Goal: Information Seeking & Learning: Learn about a topic

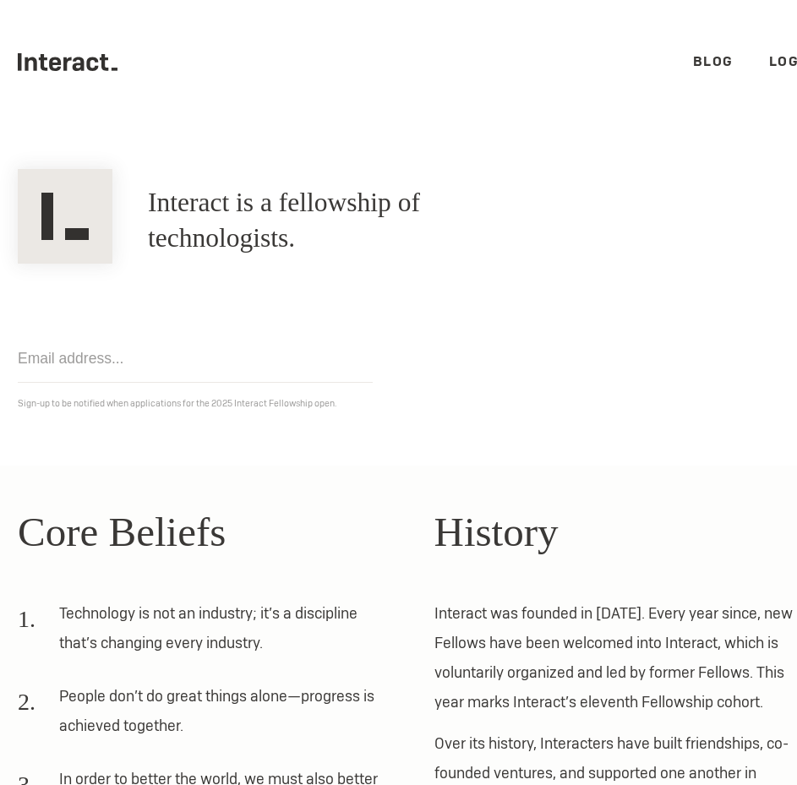
click at [677, 56] on ul ".cls-1{fill:#33312f;} interact-brand-logotype-black Blog Login" at bounding box center [416, 62] width 797 height 124
click at [696, 59] on link "Blog" at bounding box center [713, 61] width 41 height 18
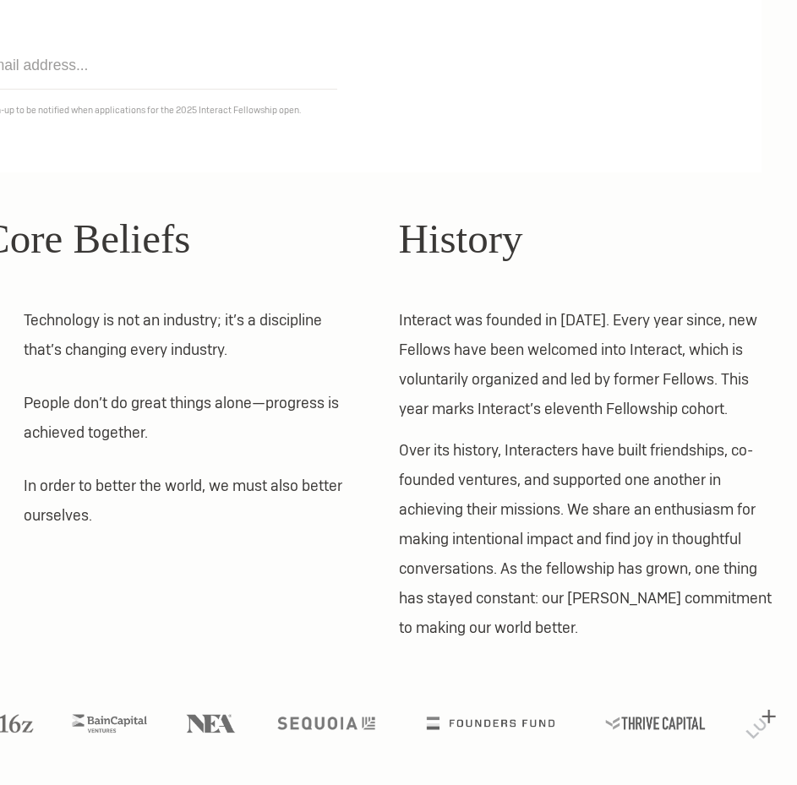
scroll to position [0, 35]
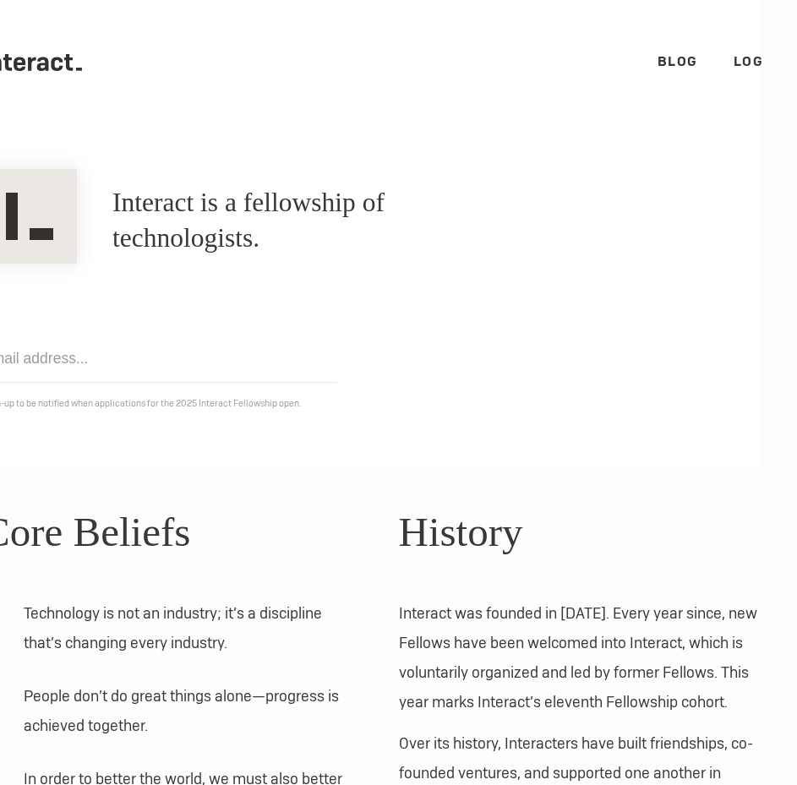
click at [733, 59] on link "Login" at bounding box center [756, 61] width 46 height 18
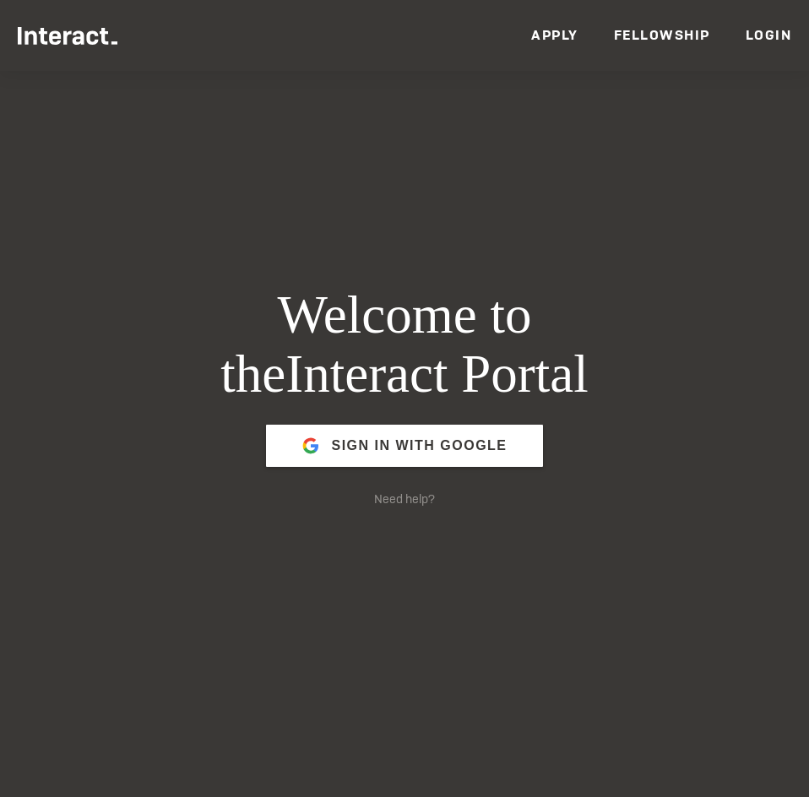
click at [655, 34] on link "Fellowship" at bounding box center [662, 35] width 96 height 18
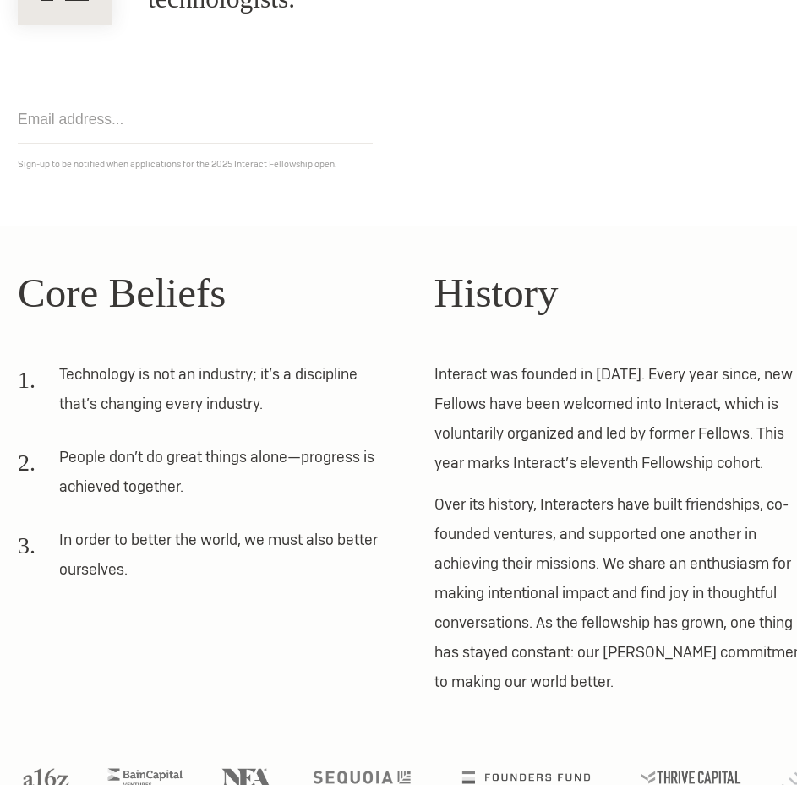
scroll to position [243, 0]
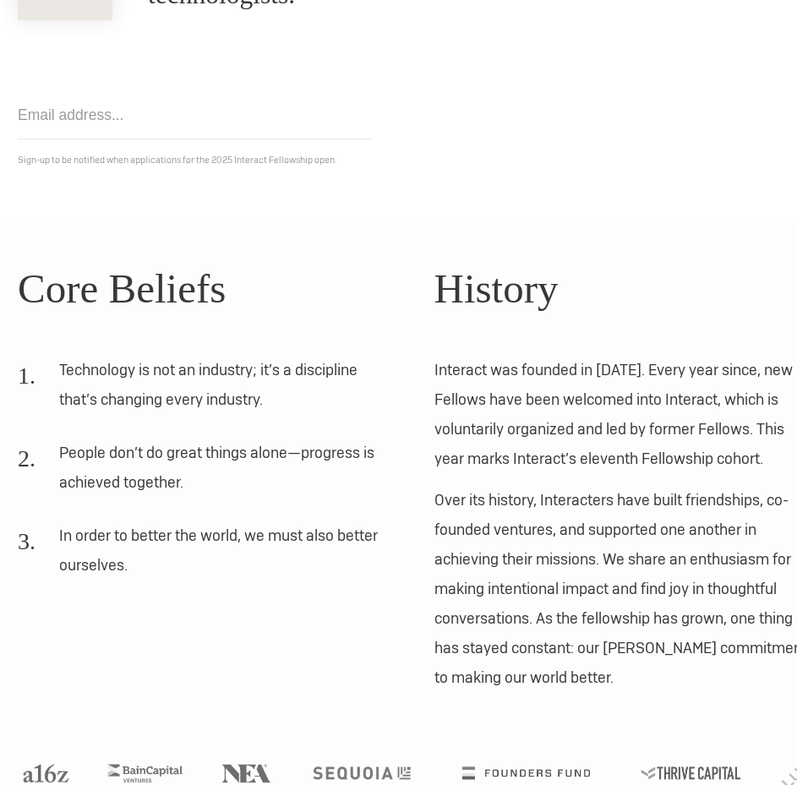
click at [328, 386] on li "Technology is not an industry; it’s a discipline that’s changing every industry." at bounding box center [204, 390] width 373 height 71
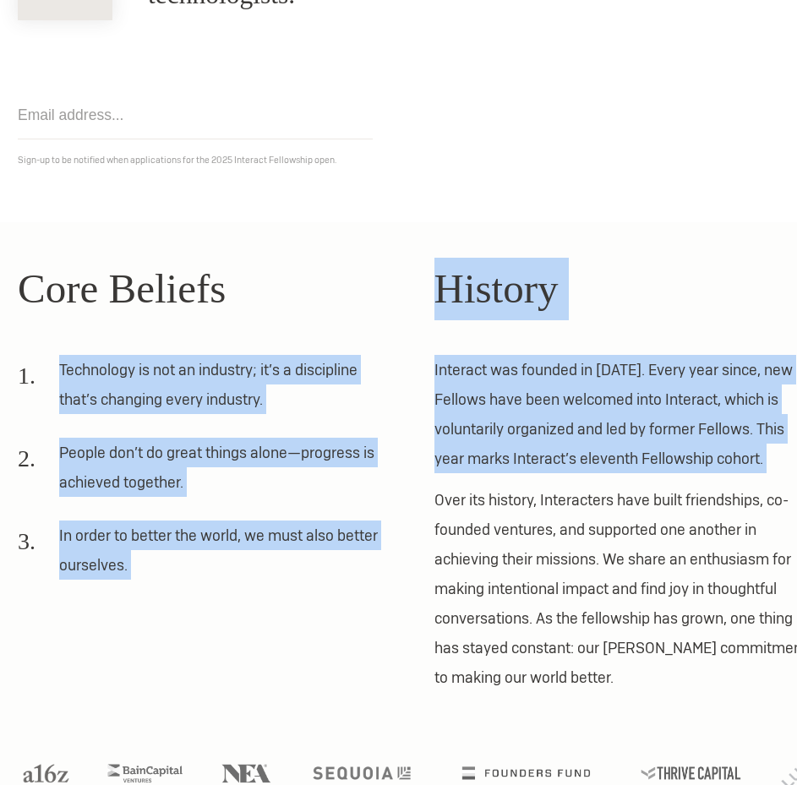
drag, startPoint x: 328, startPoint y: 386, endPoint x: 551, endPoint y: 443, distance: 230.3
click at [551, 443] on div "Core Beliefs Technology is not an industry; it’s a discipline that’s changing e…" at bounding box center [416, 475] width 832 height 435
click at [551, 443] on p "Interact was founded in 2012. Every year since, new Fellows have been welcomed …" at bounding box center [624, 414] width 381 height 118
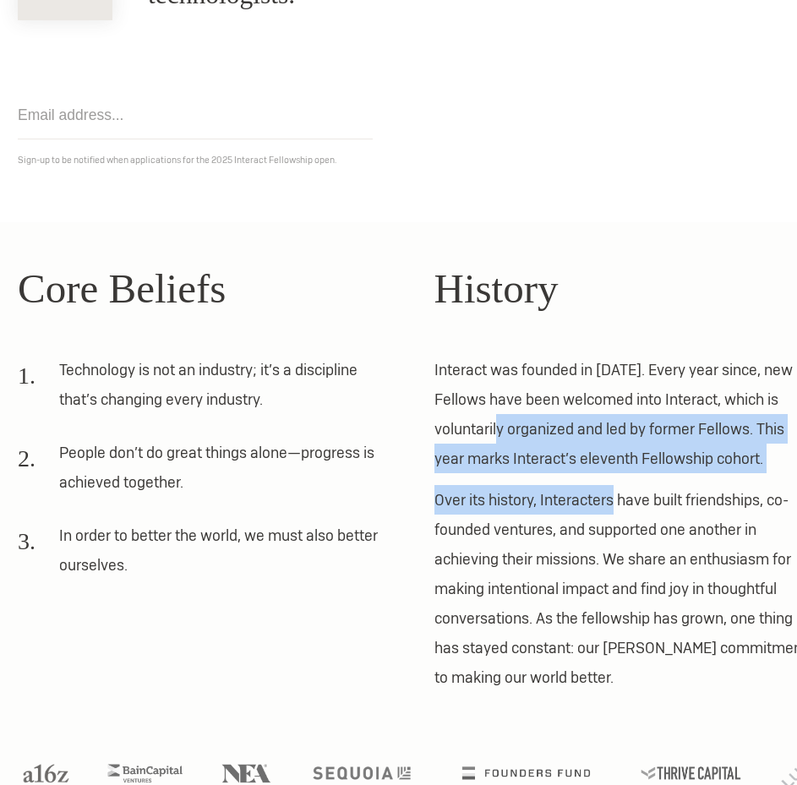
drag, startPoint x: 551, startPoint y: 443, endPoint x: 571, endPoint y: 493, distance: 53.8
click at [571, 493] on div "History Interact was founded in 2012. Every year since, new Fellows have been w…" at bounding box center [624, 475] width 381 height 435
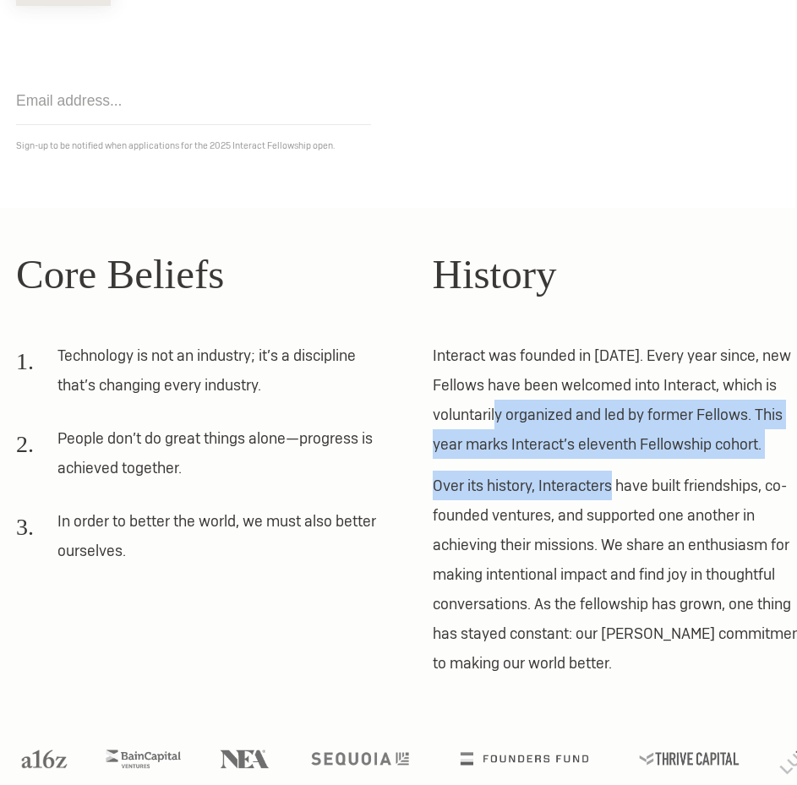
click at [571, 493] on p "Over its history, Interacters have built friendships, co-founded ventures, and …" at bounding box center [622, 573] width 381 height 207
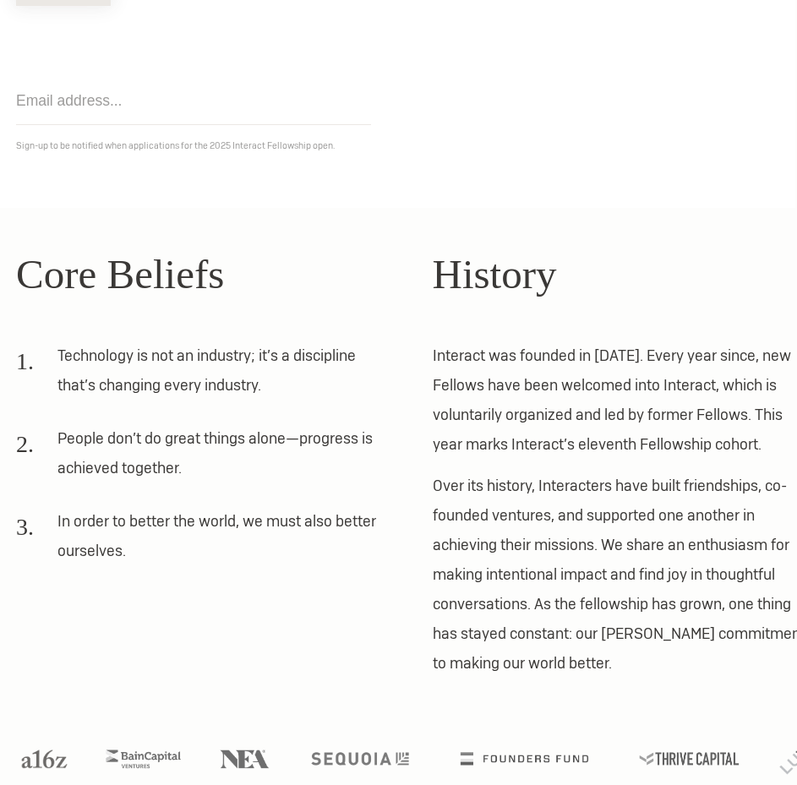
click at [593, 412] on p "Interact was founded in 2012. Every year since, new Fellows have been welcomed …" at bounding box center [622, 399] width 381 height 118
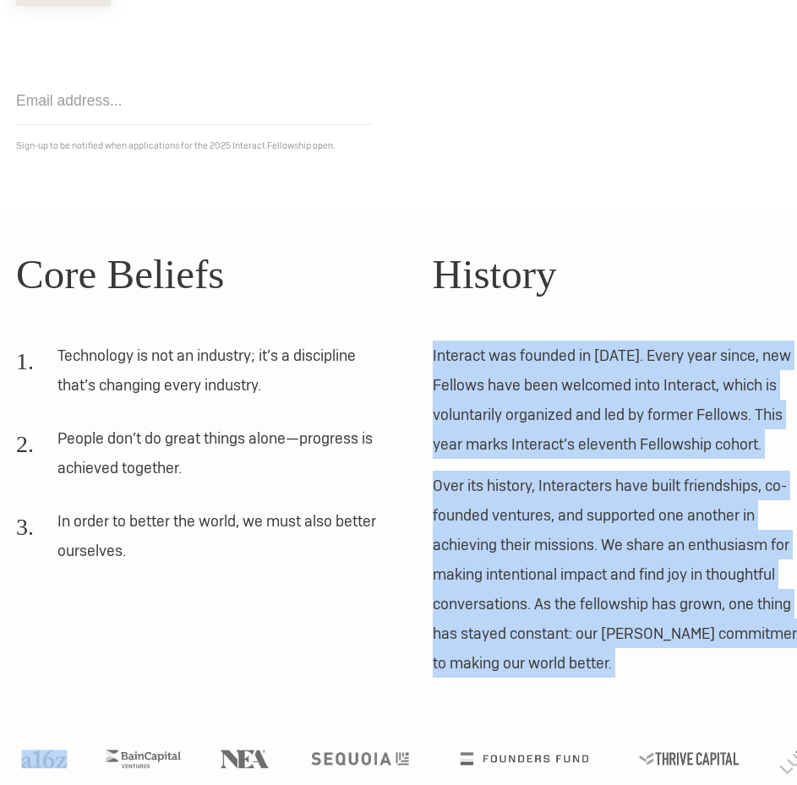
drag, startPoint x: 593, startPoint y: 412, endPoint x: 598, endPoint y: 488, distance: 76.2
click at [598, 488] on div "History Interact was founded in 2012. Every year since, new Fellows have been w…" at bounding box center [622, 460] width 381 height 435
click at [598, 488] on p "Over its history, Interacters have built friendships, co-founded ventures, and …" at bounding box center [622, 573] width 381 height 207
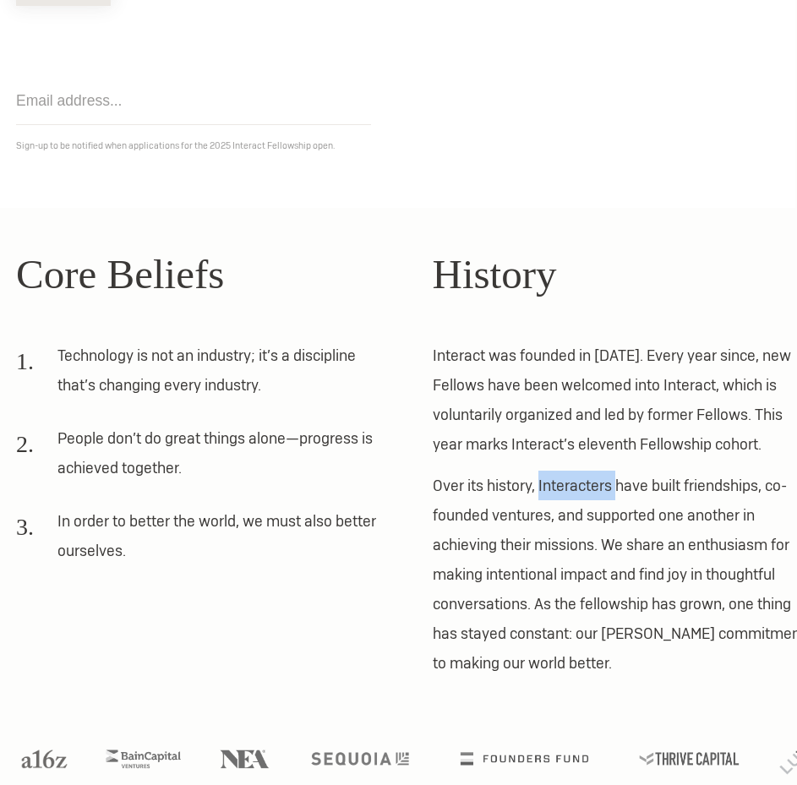
click at [598, 488] on p "Over its history, Interacters have built friendships, co-founded ventures, and …" at bounding box center [622, 573] width 381 height 207
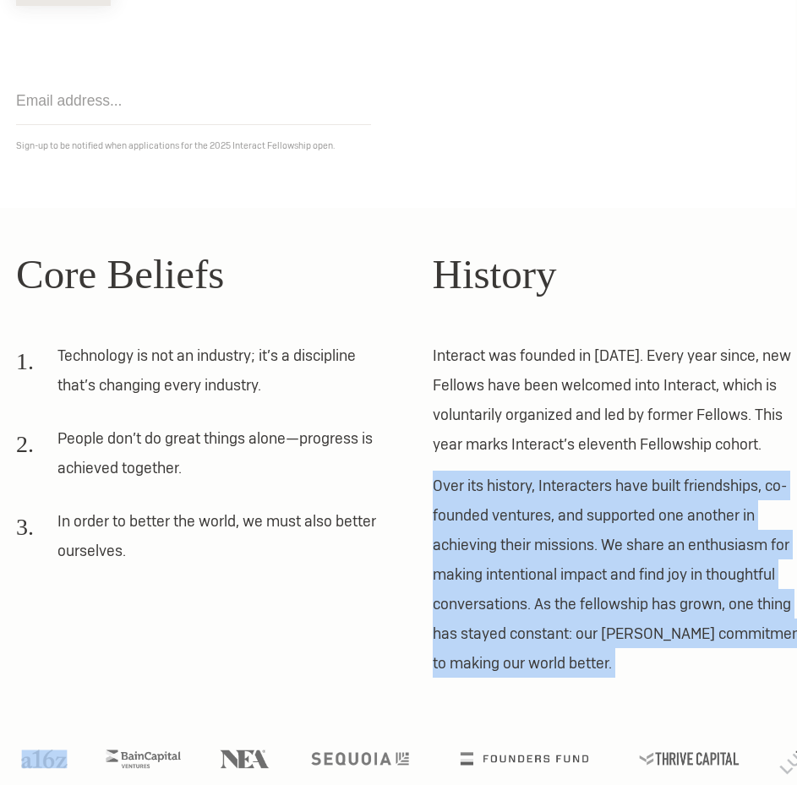
click at [598, 488] on p "Over its history, Interacters have built friendships, co-founded ventures, and …" at bounding box center [622, 573] width 381 height 207
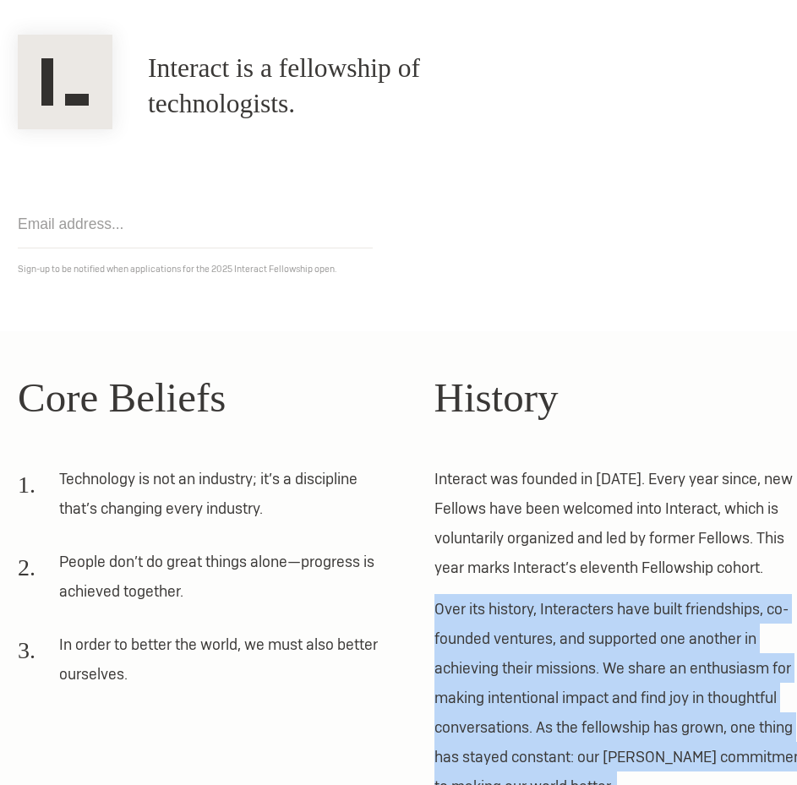
scroll to position [0, 0]
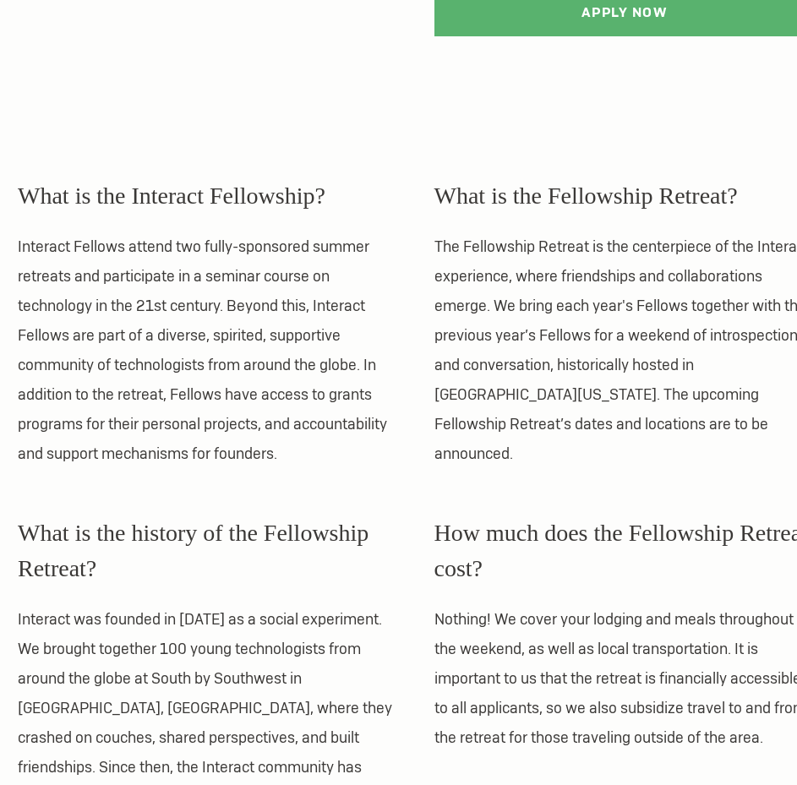
scroll to position [256, 0]
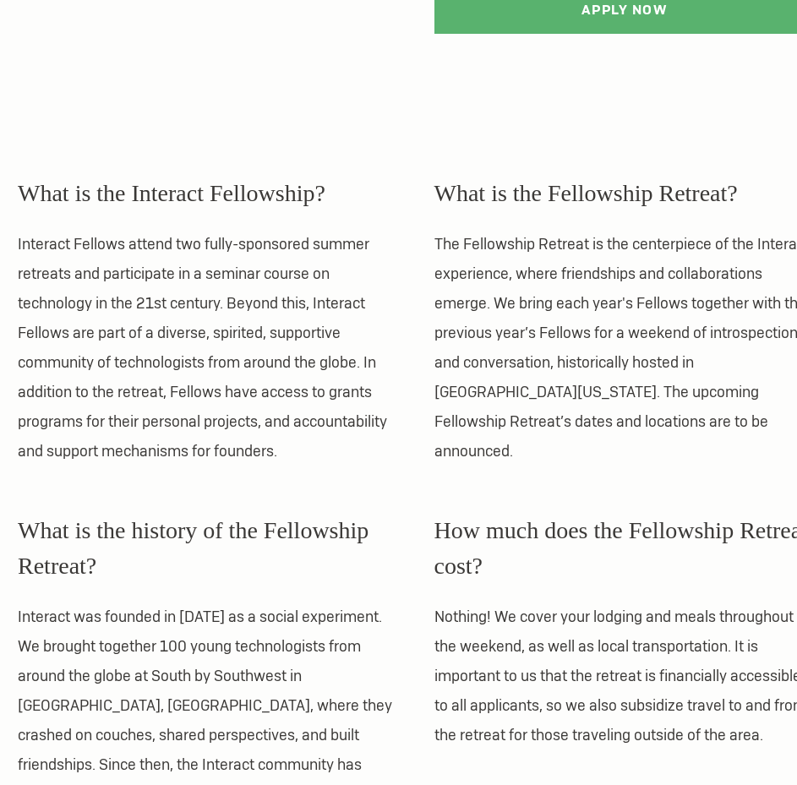
click at [269, 249] on p "Interact Fellows attend two fully-sponsored summer retreats and participate in …" at bounding box center [208, 347] width 381 height 237
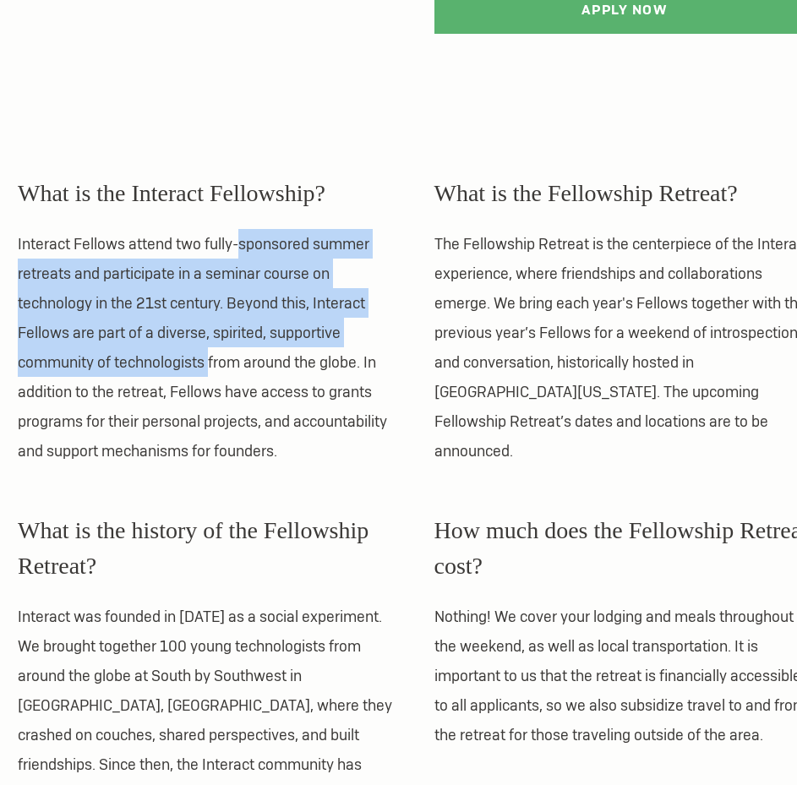
drag, startPoint x: 269, startPoint y: 249, endPoint x: 210, endPoint y: 396, distance: 158.4
click at [210, 396] on p "Interact Fellows attend two fully-sponsored summer retreats and participate in …" at bounding box center [208, 347] width 381 height 237
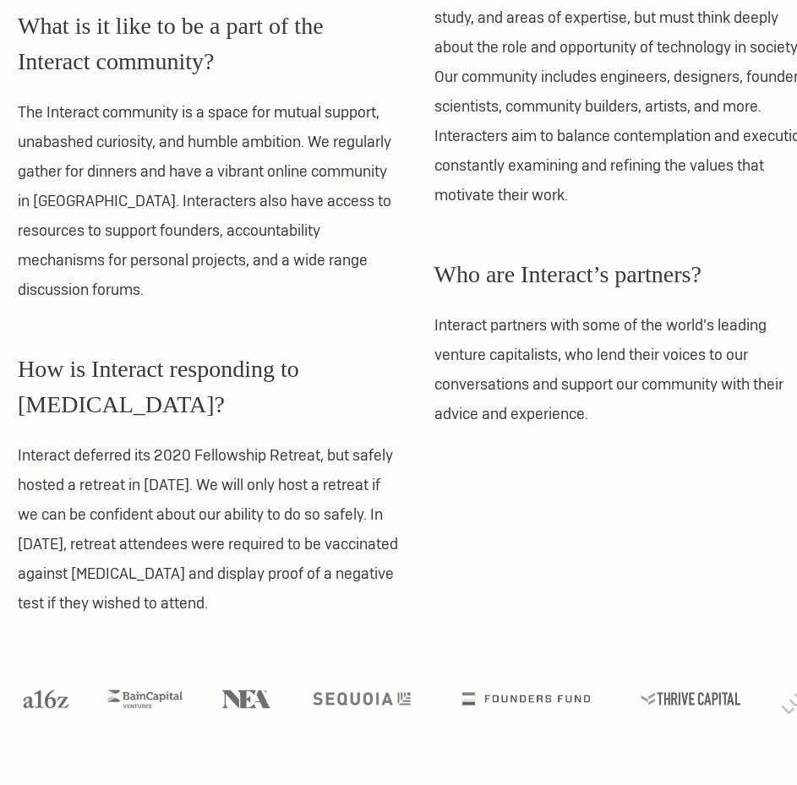
scroll to position [1447, 0]
click at [210, 439] on p "Interact deferred its 2020 Fellowship Retreat, but safely hosted a retreat in […" at bounding box center [208, 527] width 381 height 177
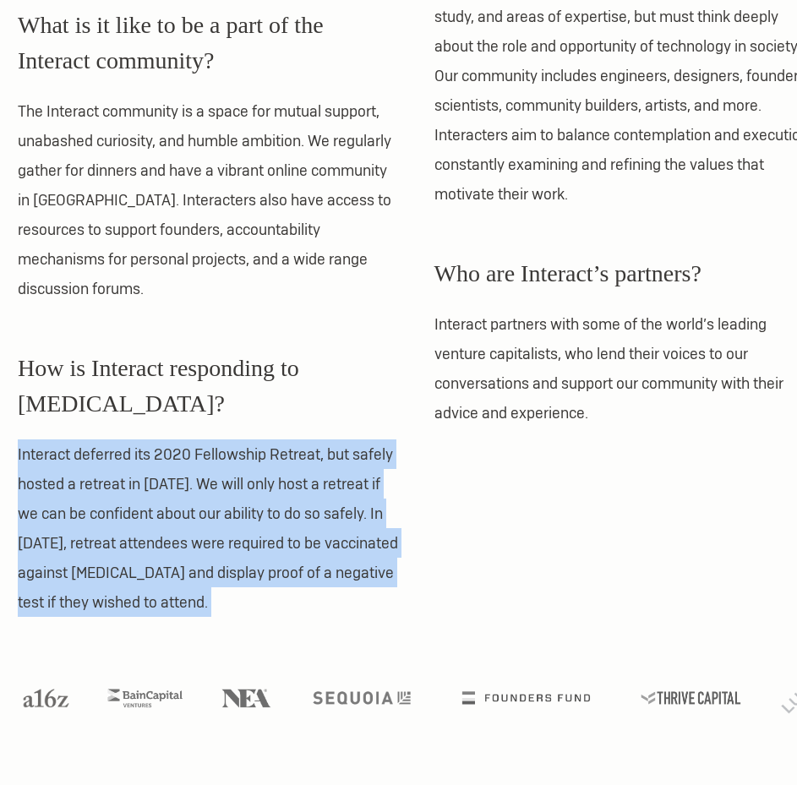
drag, startPoint x: 210, startPoint y: 396, endPoint x: 241, endPoint y: 453, distance: 64.2
click at [241, 453] on p "Interact deferred its 2020 Fellowship Retreat, but safely hosted a retreat in […" at bounding box center [208, 527] width 381 height 177
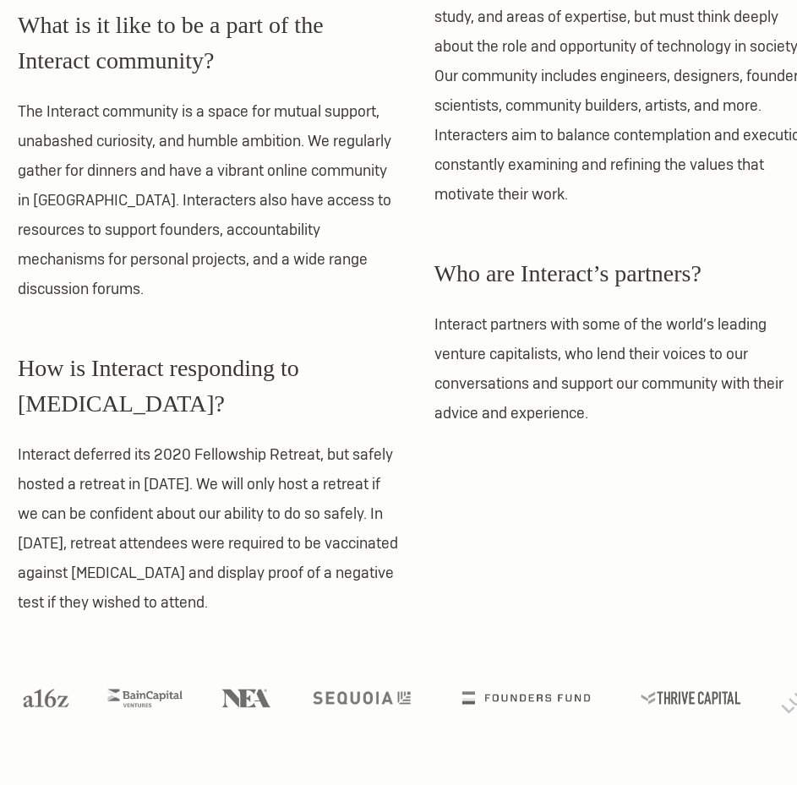
click at [520, 357] on p "Interact partners with some of the world’s leading venture capitalists, who len…" at bounding box center [624, 368] width 381 height 118
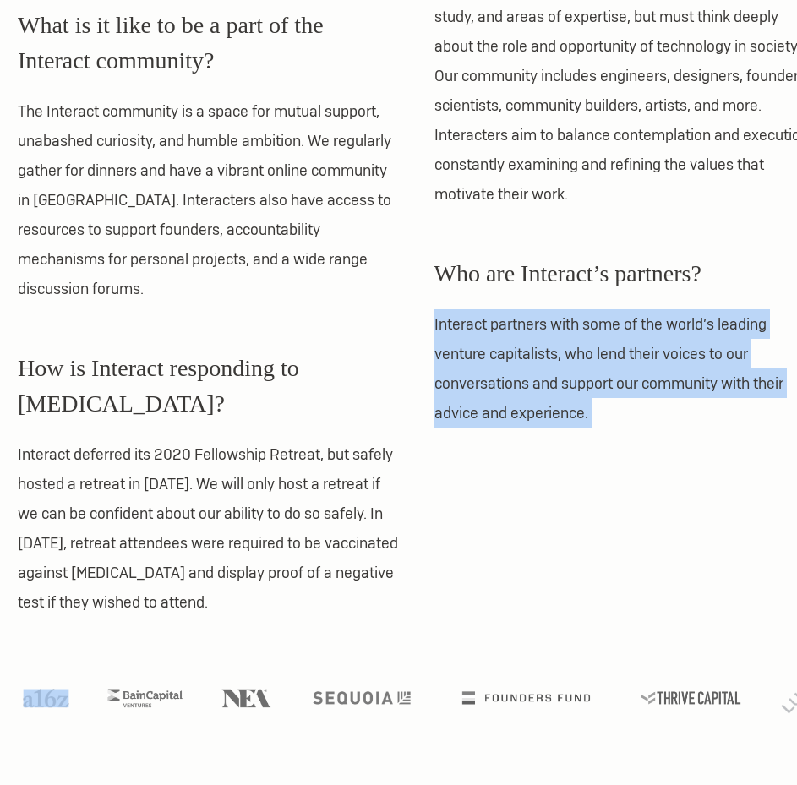
click at [520, 357] on p "Interact partners with some of the world’s leading venture capitalists, who len…" at bounding box center [624, 368] width 381 height 118
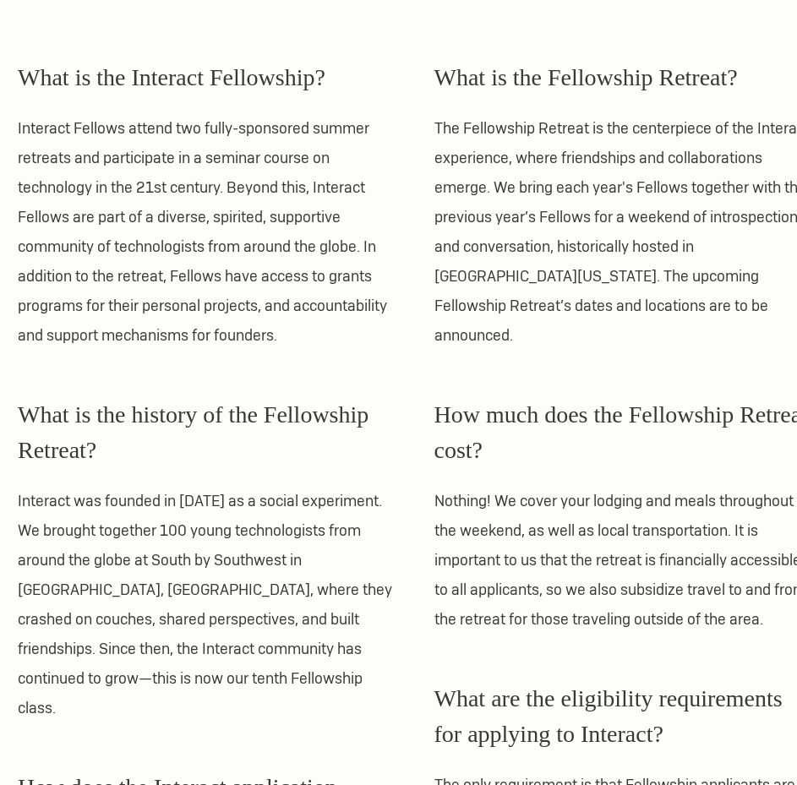
scroll to position [0, 0]
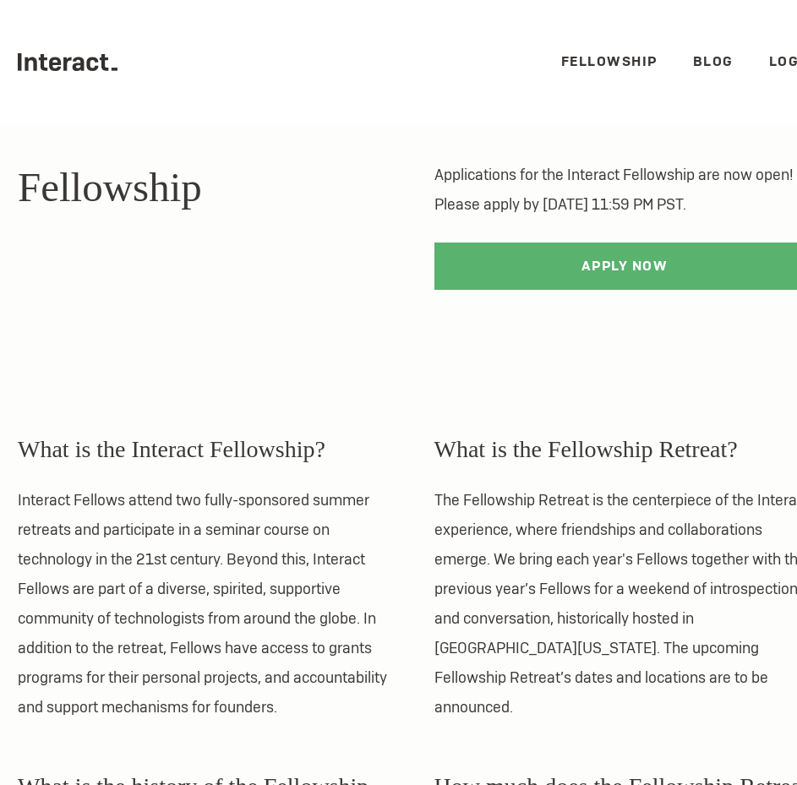
click at [612, 57] on link "Fellowship" at bounding box center [609, 61] width 96 height 18
click at [698, 58] on link "Blog" at bounding box center [713, 61] width 41 height 18
click at [46, 52] on ul ".cls-1{fill:#33312f;} interact-brand-logotype-black Fellowship Blog Login" at bounding box center [416, 62] width 797 height 124
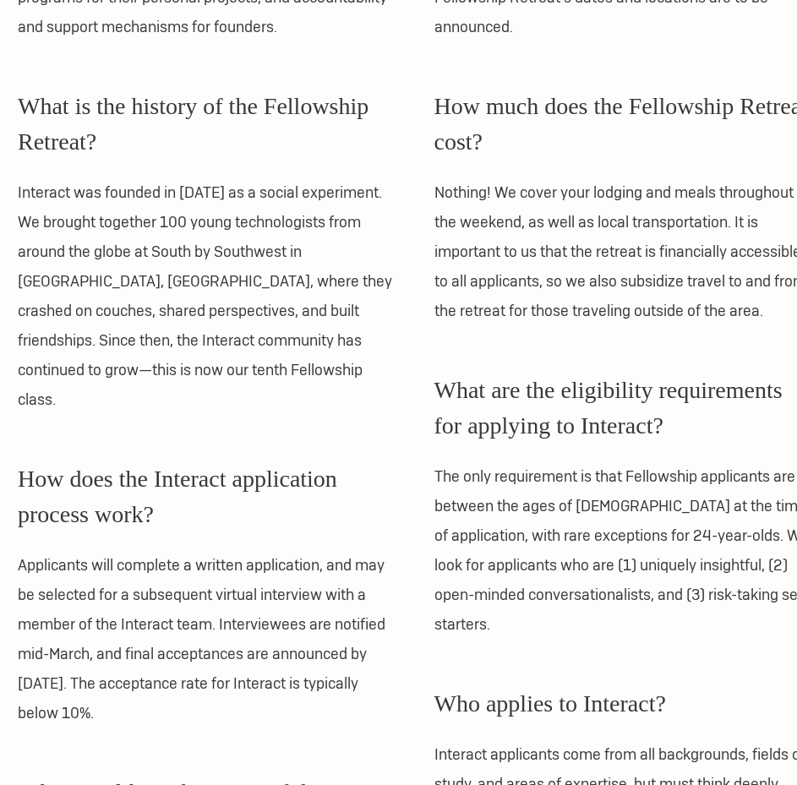
scroll to position [681, 0]
click at [520, 507] on p "The only requirement is that Fellowship applicants are between the ages of [DEM…" at bounding box center [624, 548] width 381 height 177
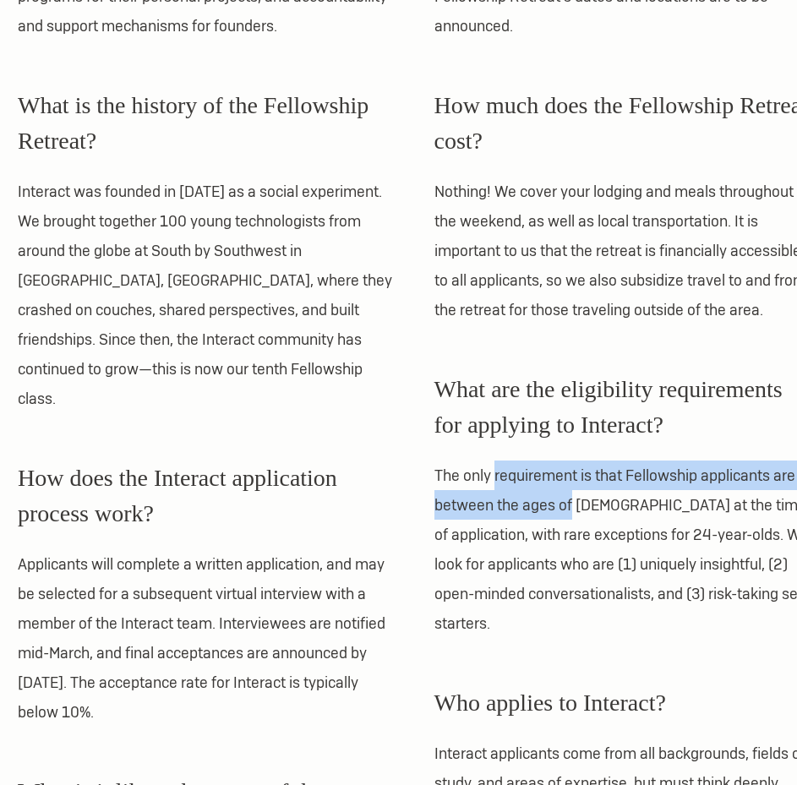
drag, startPoint x: 520, startPoint y: 507, endPoint x: 560, endPoint y: 530, distance: 46.2
click at [560, 530] on p "The only requirement is that Fellowship applicants are between the ages of [DEM…" at bounding box center [624, 548] width 381 height 177
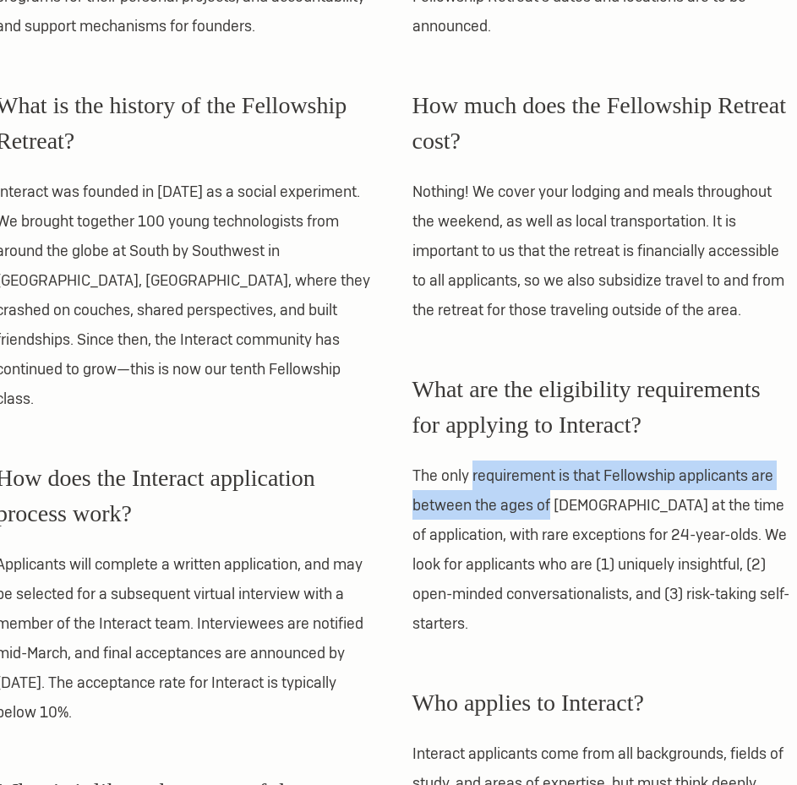
scroll to position [681, 23]
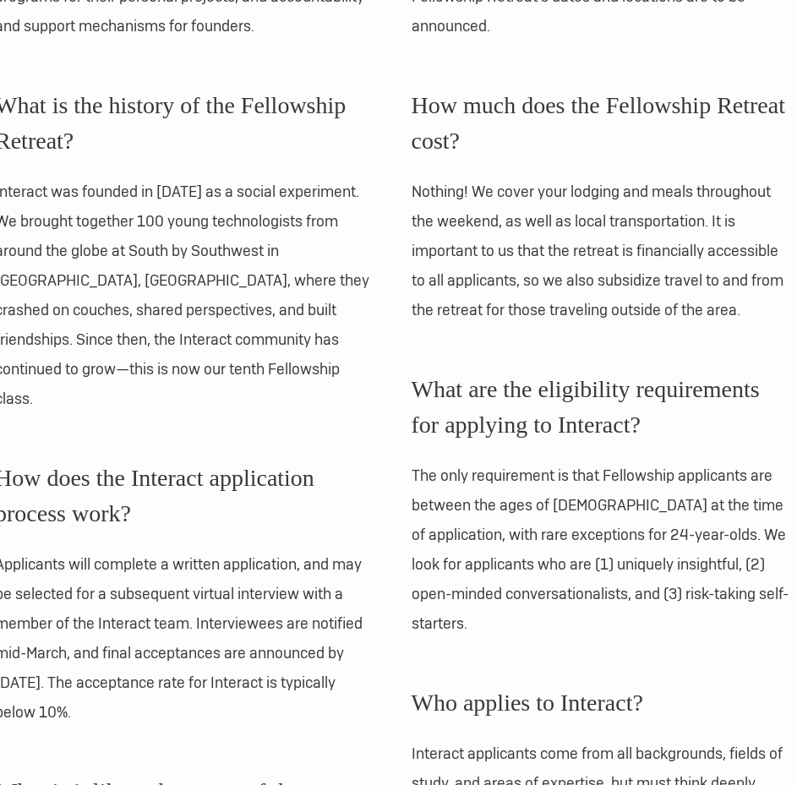
click at [559, 546] on p "The only requirement is that Fellowship applicants are between the ages of [DEM…" at bounding box center [601, 548] width 381 height 177
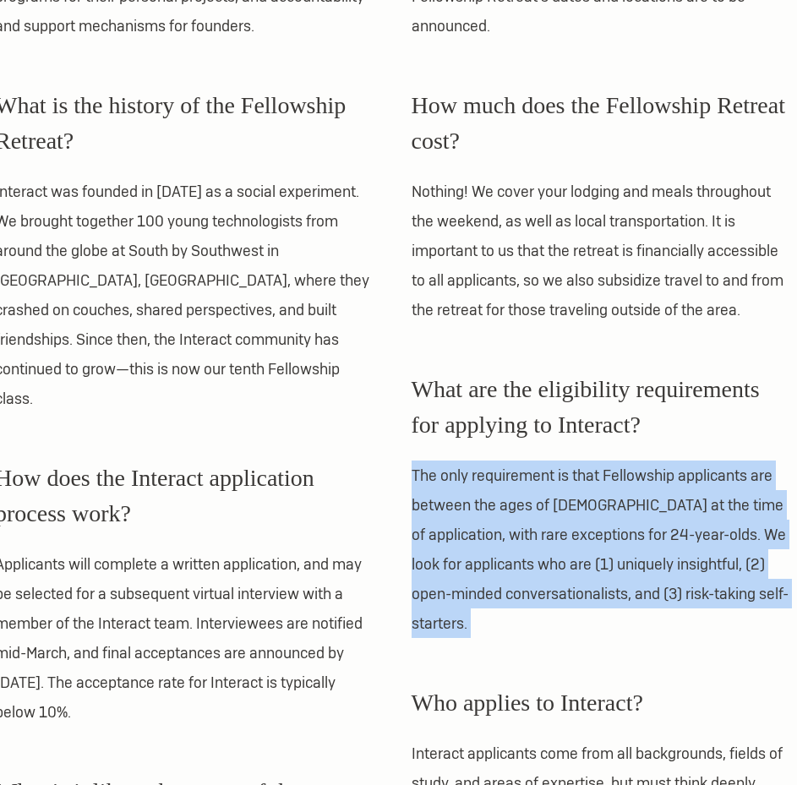
drag, startPoint x: 559, startPoint y: 546, endPoint x: 573, endPoint y: 597, distance: 53.3
click at [573, 597] on p "The only requirement is that Fellowship applicants are between the ages of [DEM…" at bounding box center [601, 548] width 381 height 177
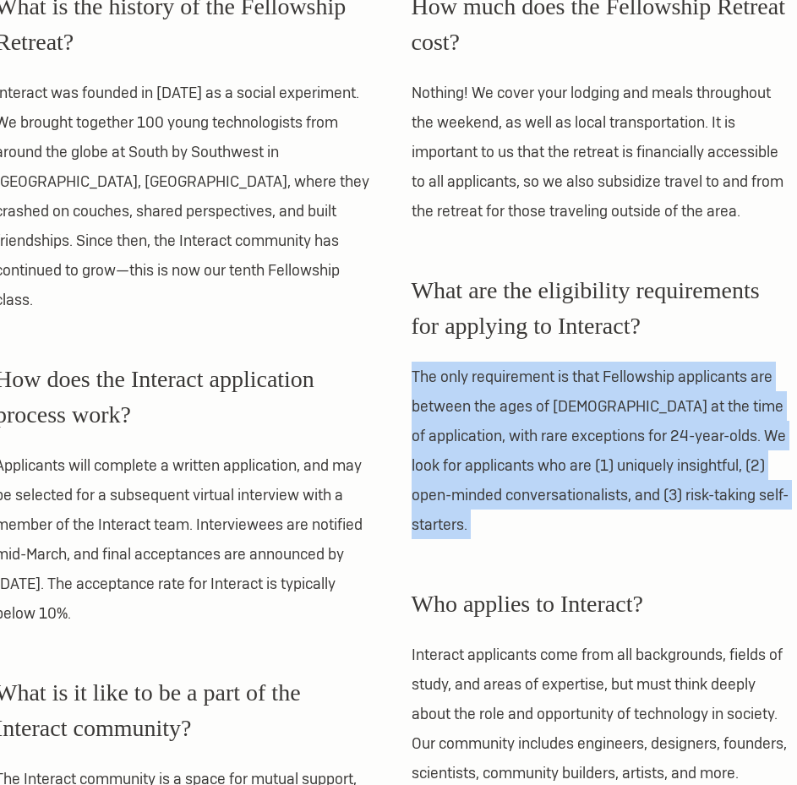
scroll to position [780, 0]
